Goal: Task Accomplishment & Management: Manage account settings

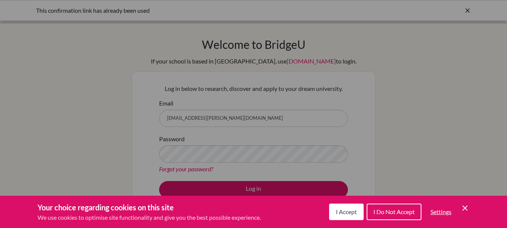
click at [340, 215] on button "I Accept" at bounding box center [346, 212] width 35 height 17
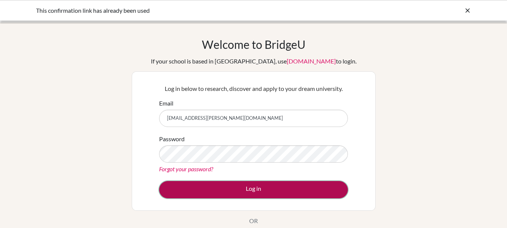
click at [278, 188] on button "Log in" at bounding box center [253, 189] width 189 height 17
click at [243, 187] on button "Log in" at bounding box center [253, 189] width 189 height 17
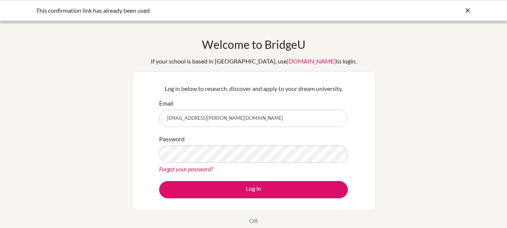
click at [469, 9] on icon at bounding box center [468, 11] width 8 height 8
